Goal: Task Accomplishment & Management: Complete application form

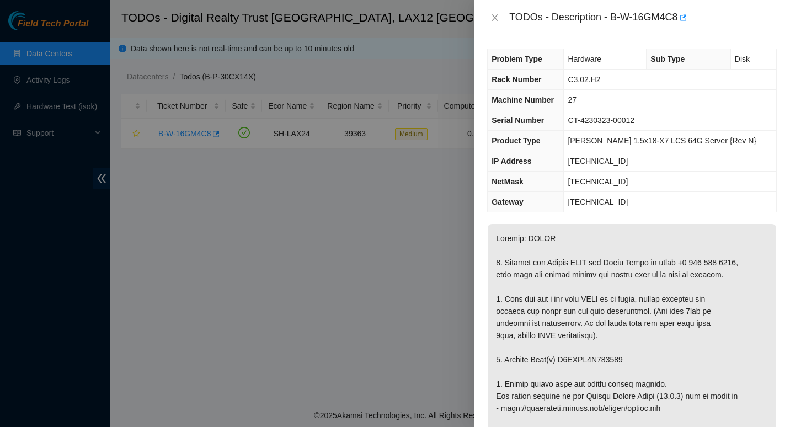
scroll to position [844, 0]
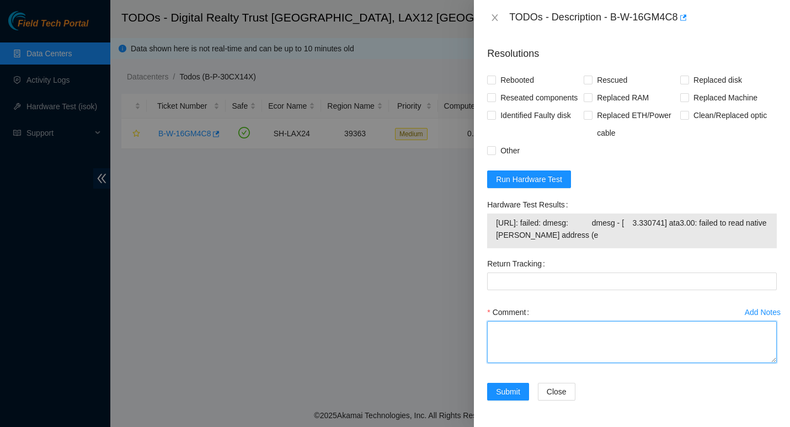
click at [514, 328] on textarea "Comment" at bounding box center [632, 342] width 290 height 42
paste textarea "B-W-16GM4C8 SH-LAX24 Medium 2 4% C3.02.H2 27 184.27.194.40 CT-4230323-00012 ***…"
click at [546, 357] on textarea "B-W-16GM4C8 SH-LAX24 Medium 2 4% C3.02.H2 27 184.27.194.40 CT-4230323-00012 ***…" at bounding box center [632, 342] width 290 height 42
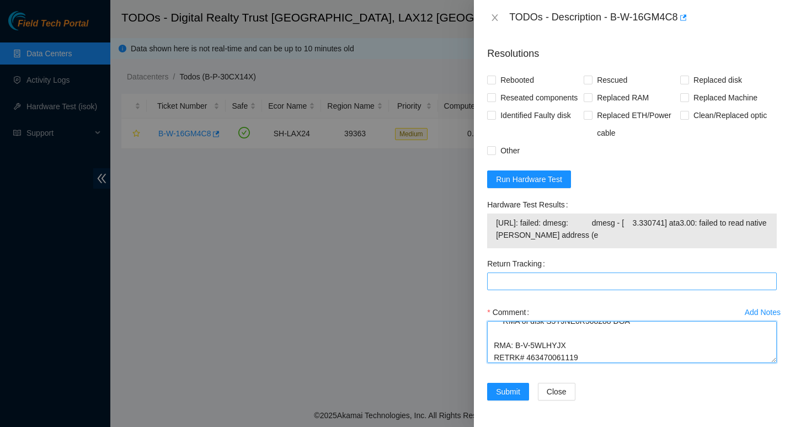
type textarea "B-W-16GM4C8 SH-LAX24 Medium 2 4% C3.02.H2 27 184.27.194.40 CT-4230323-00012 ***…"
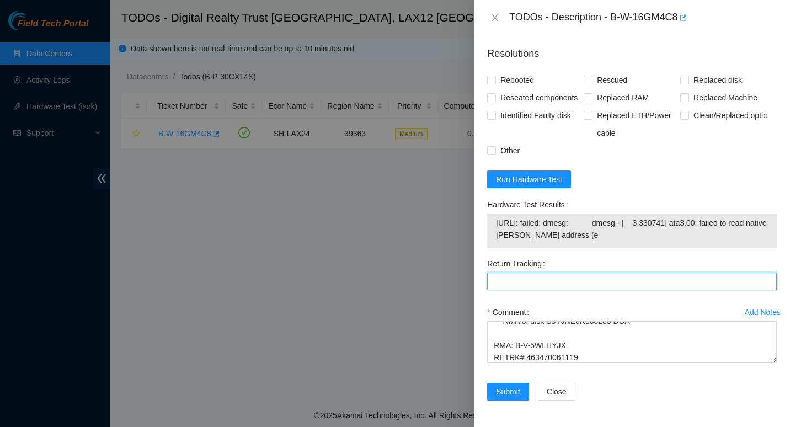
click at [514, 284] on Tracking "Return Tracking" at bounding box center [632, 282] width 290 height 18
paste Tracking "463470061119"
type Tracking "463470061119"
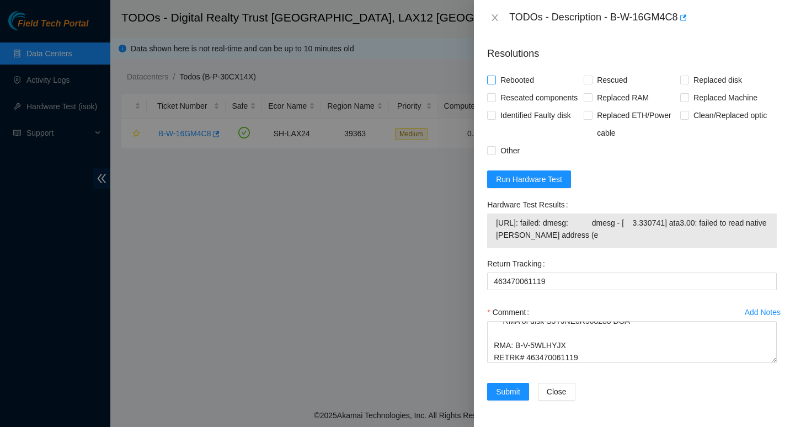
click at [491, 78] on input "Rebooted" at bounding box center [491, 80] width 8 height 8
checkbox input "true"
click at [584, 77] on input "Rescued" at bounding box center [588, 80] width 8 height 8
checkbox input "true"
click at [680, 77] on input "Replaced disk" at bounding box center [684, 80] width 8 height 8
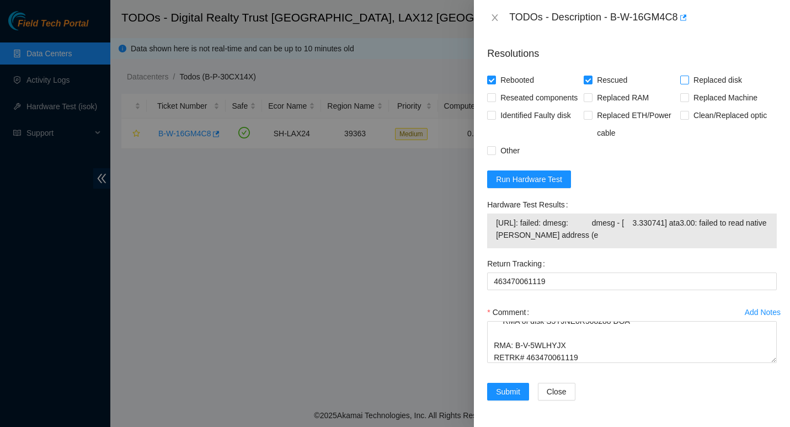
checkbox input "true"
click at [493, 152] on input "Other" at bounding box center [491, 150] width 8 height 8
checkbox input "true"
click at [512, 389] on span "Submit" at bounding box center [508, 392] width 24 height 12
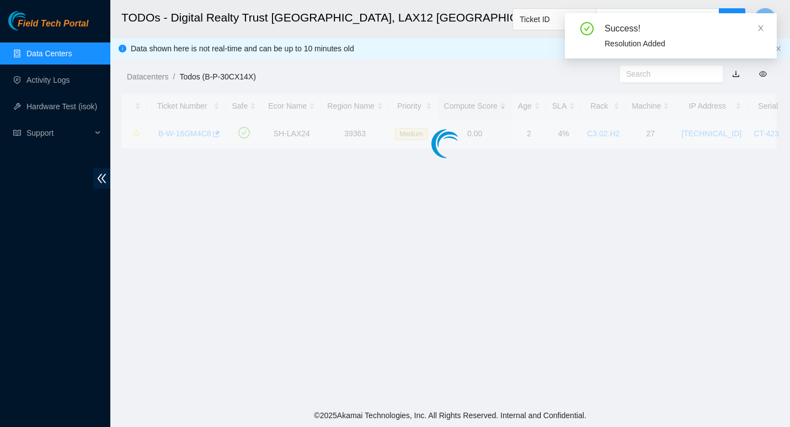
scroll to position [290, 0]
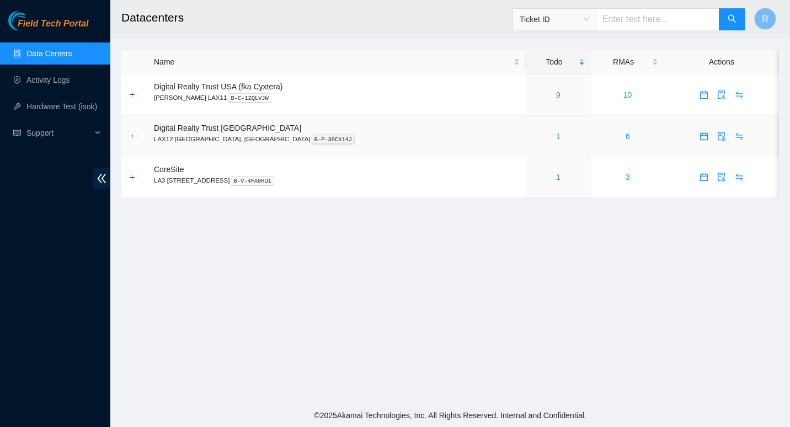
click at [556, 133] on link "1" at bounding box center [558, 136] width 4 height 9
